Goal: Information Seeking & Learning: Learn about a topic

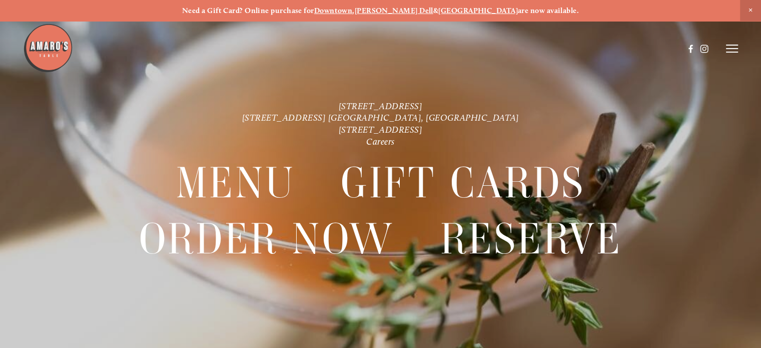
click at [730, 49] on line at bounding box center [732, 49] width 12 height 0
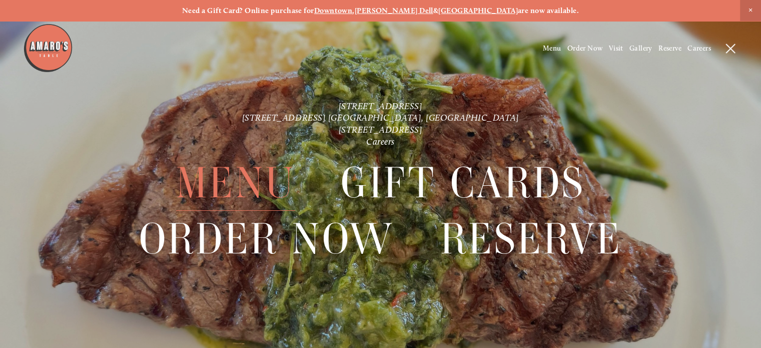
click at [222, 180] on span "Menu" at bounding box center [235, 183] width 119 height 56
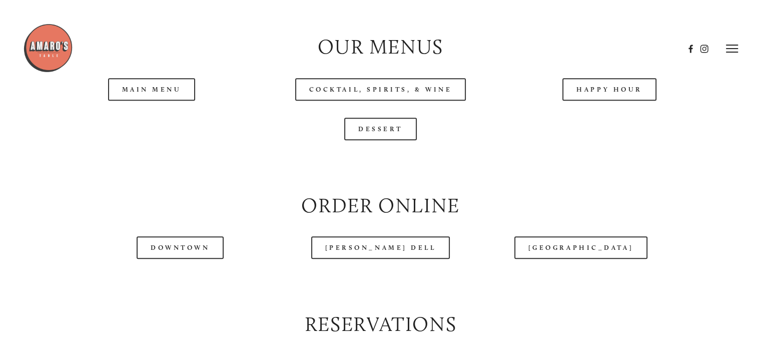
scroll to position [1025, 0]
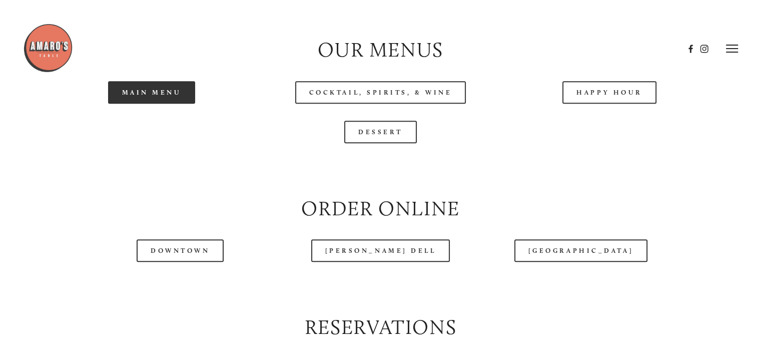
click at [129, 104] on link "Main Menu" at bounding box center [152, 92] width 88 height 23
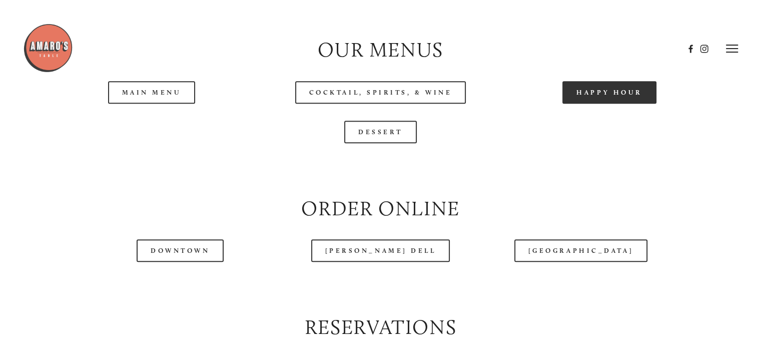
click at [602, 104] on link "Happy Hour" at bounding box center [609, 92] width 94 height 23
